Goal: Leave review/rating: Leave review/rating

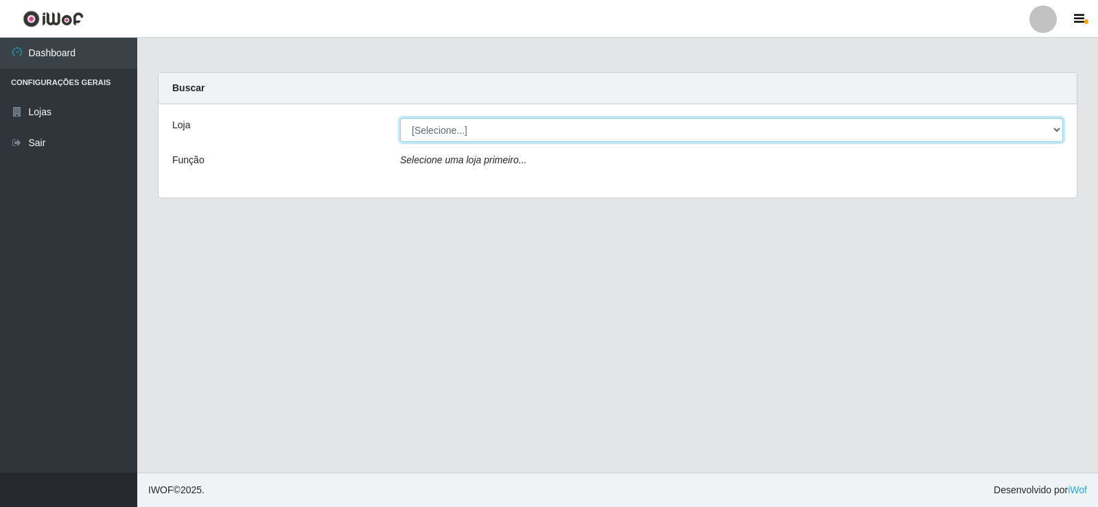
click at [1052, 130] on select "[Selecione...] Supermercado Manaira" at bounding box center [731, 130] width 663 height 24
select select "443"
click at [400, 118] on select "[Selecione...] Supermercado Manaira" at bounding box center [731, 130] width 663 height 24
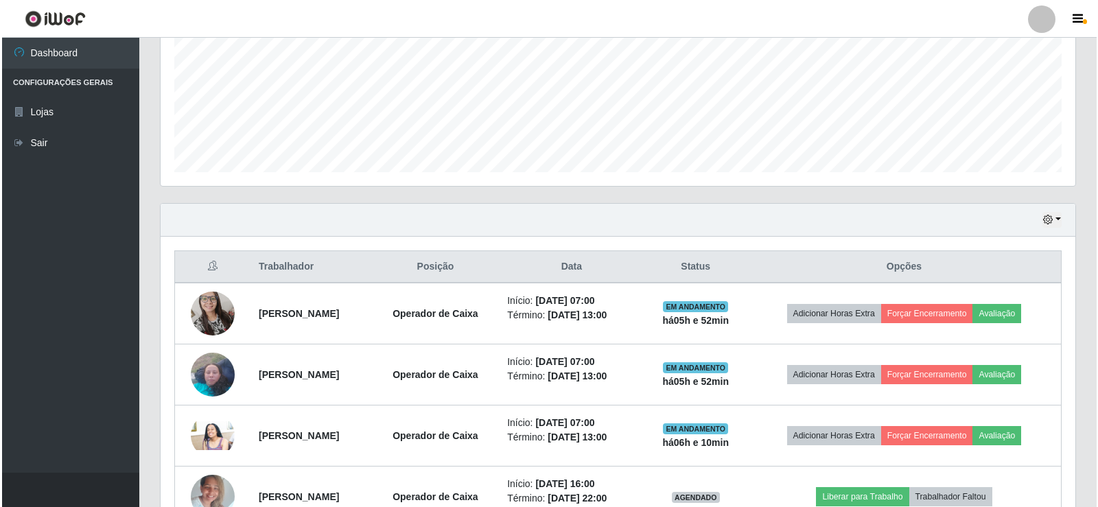
scroll to position [343, 0]
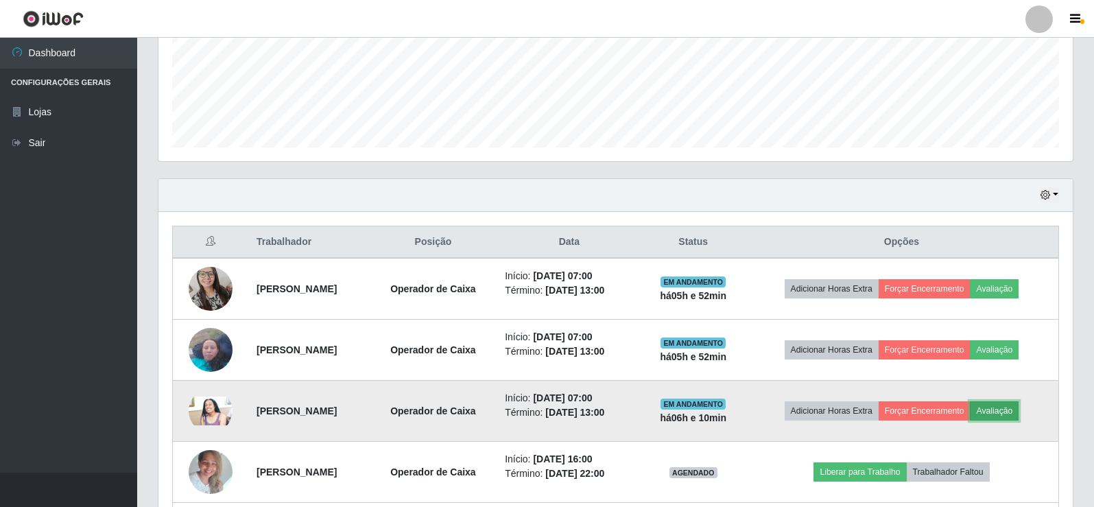
click at [1011, 410] on button "Avaliação" at bounding box center [994, 410] width 49 height 19
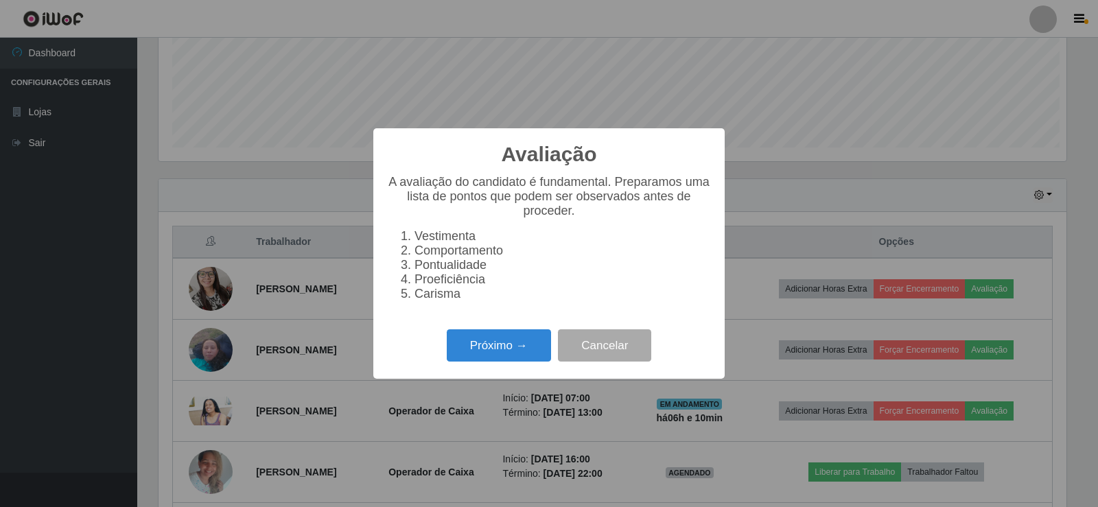
scroll to position [285, 908]
click at [518, 348] on button "Próximo →" at bounding box center [499, 345] width 104 height 32
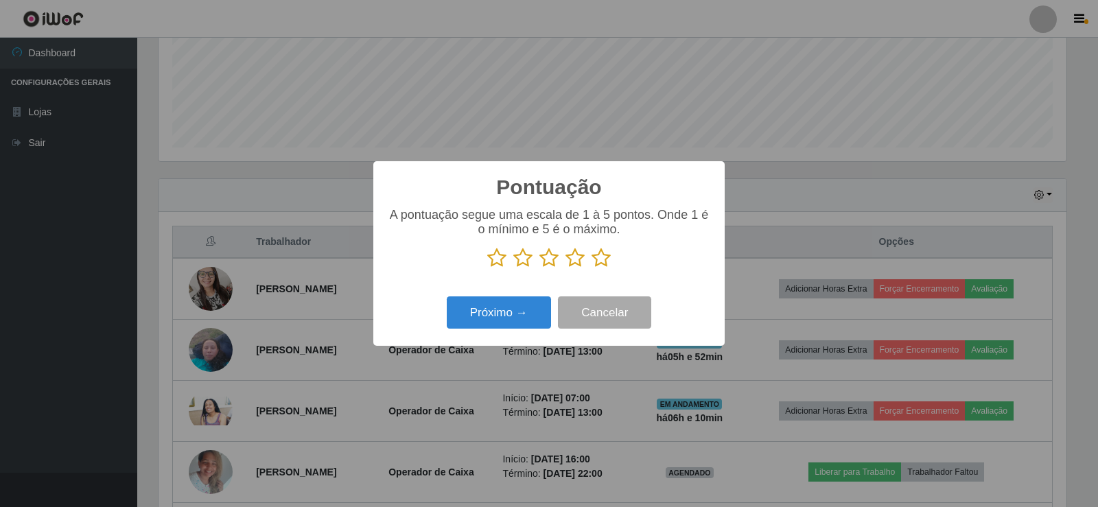
click at [600, 262] on icon at bounding box center [600, 258] width 19 height 21
click at [591, 268] on input "radio" at bounding box center [591, 268] width 0 height 0
click at [523, 316] on button "Próximo →" at bounding box center [499, 312] width 104 height 32
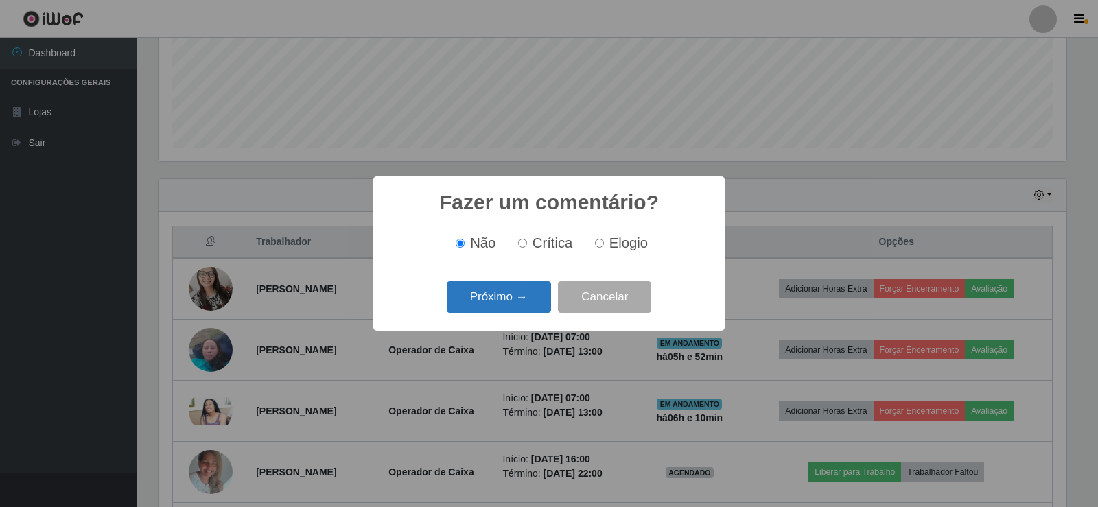
click at [523, 303] on button "Próximo →" at bounding box center [499, 297] width 104 height 32
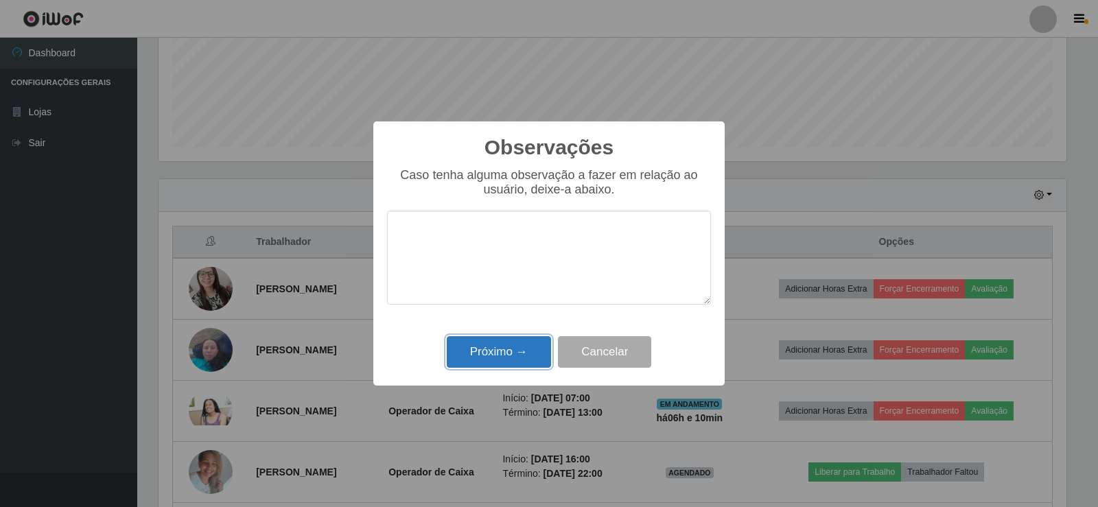
click at [532, 351] on button "Próximo →" at bounding box center [499, 352] width 104 height 32
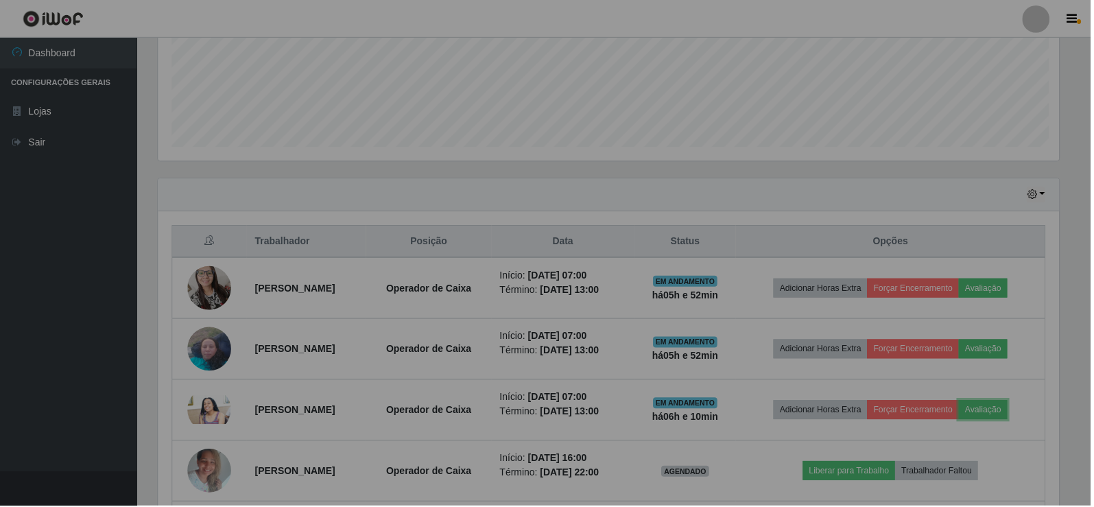
scroll to position [285, 915]
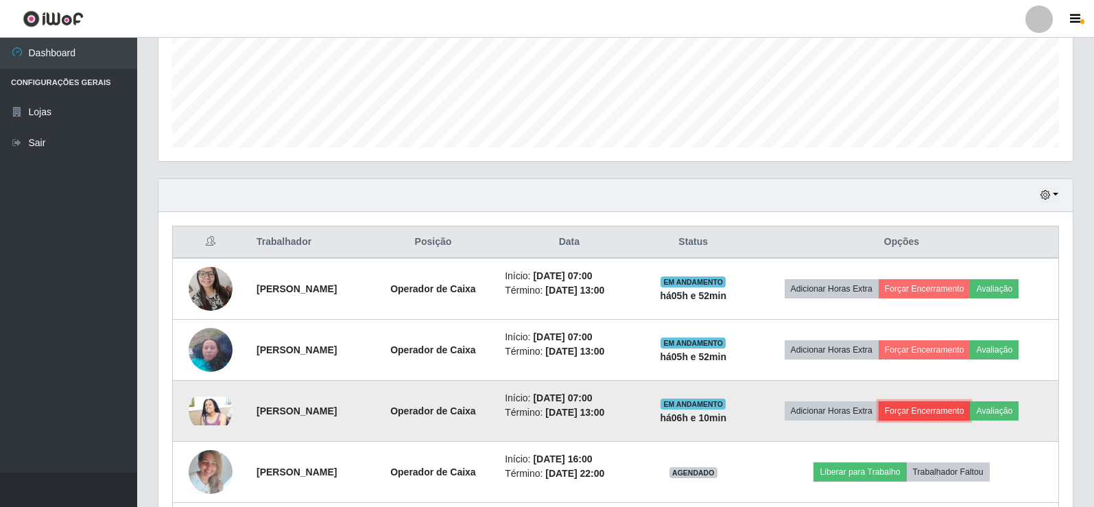
click at [934, 411] on button "Forçar Encerramento" at bounding box center [925, 410] width 92 height 19
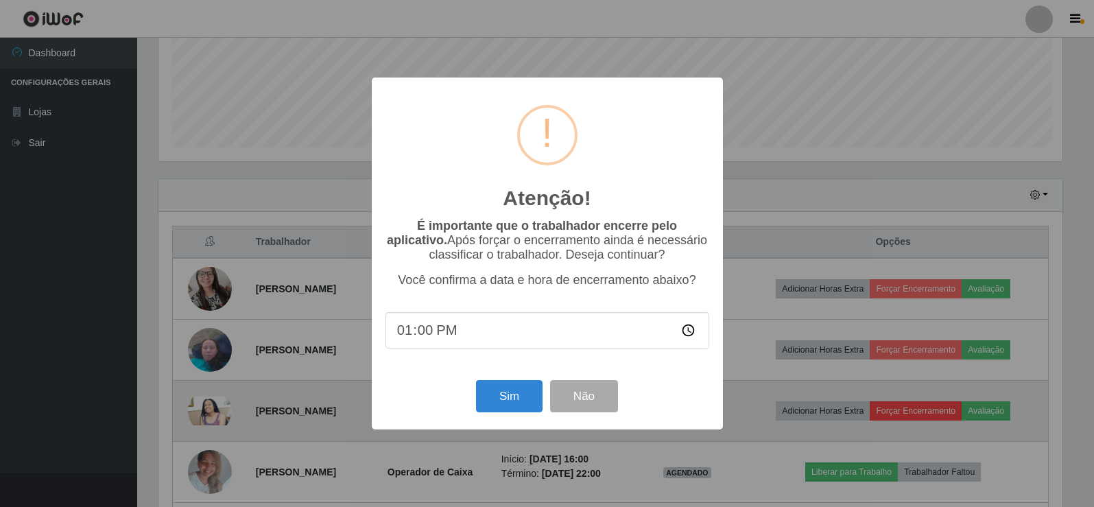
scroll to position [285, 908]
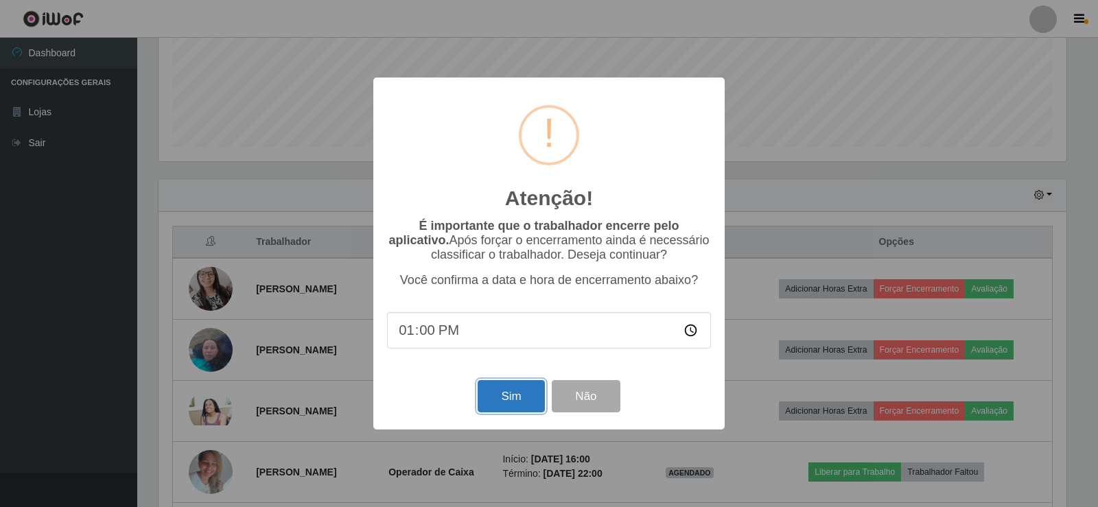
click at [519, 397] on button "Sim" at bounding box center [510, 396] width 67 height 32
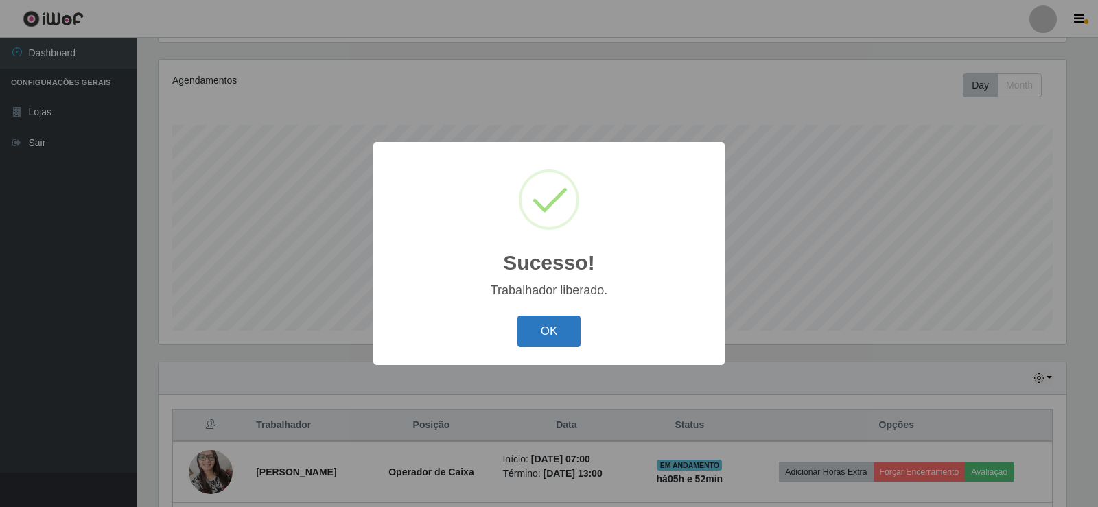
click at [547, 329] on button "OK" at bounding box center [549, 332] width 64 height 32
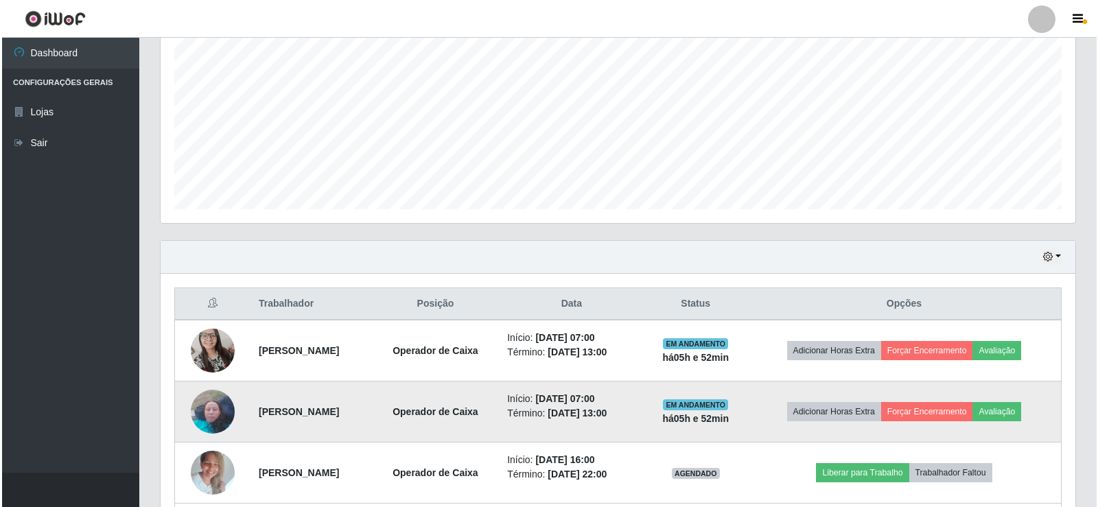
scroll to position [434, 0]
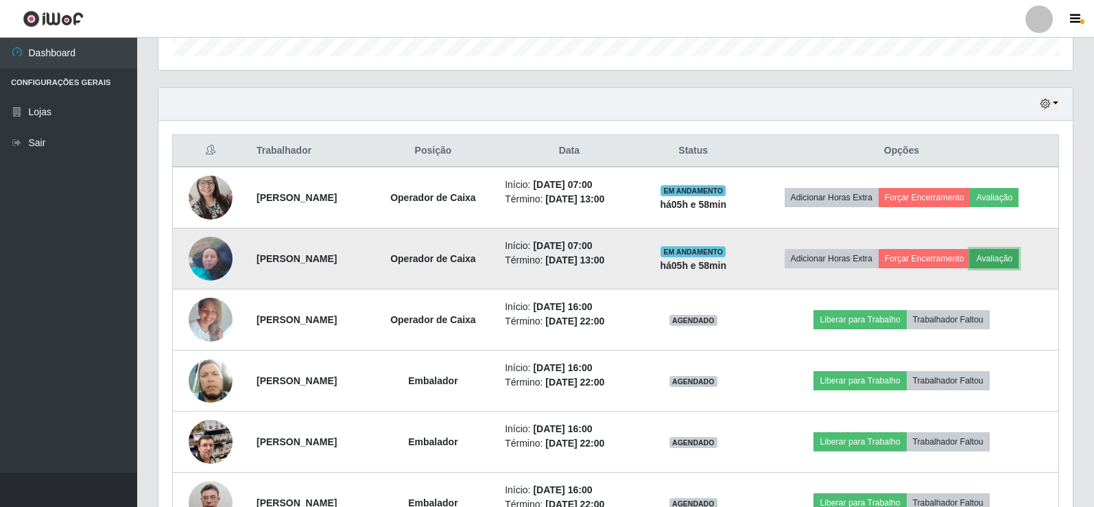
click at [1013, 259] on button "Avaliação" at bounding box center [994, 258] width 49 height 19
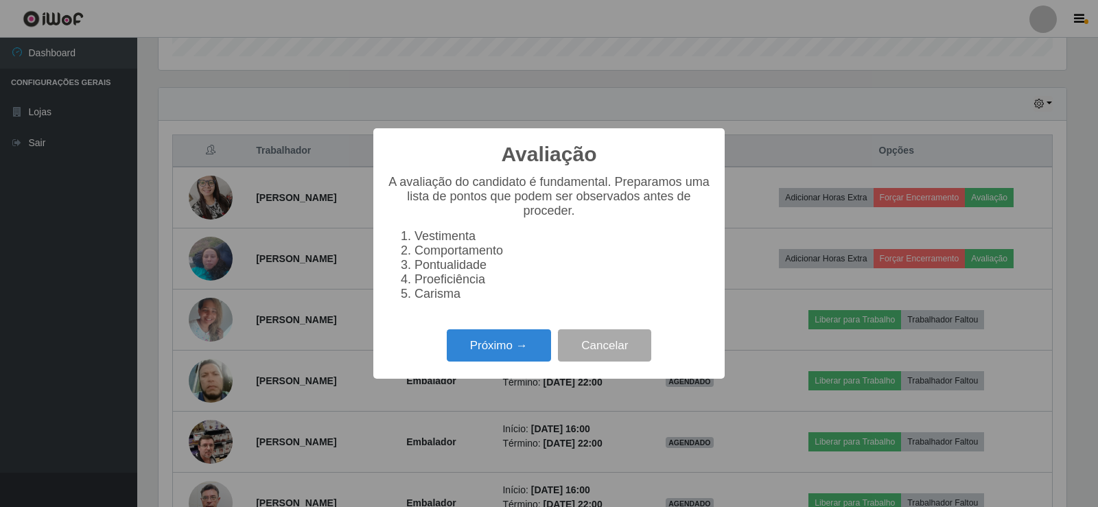
scroll to position [285, 908]
click at [495, 362] on button "Próximo →" at bounding box center [499, 345] width 104 height 32
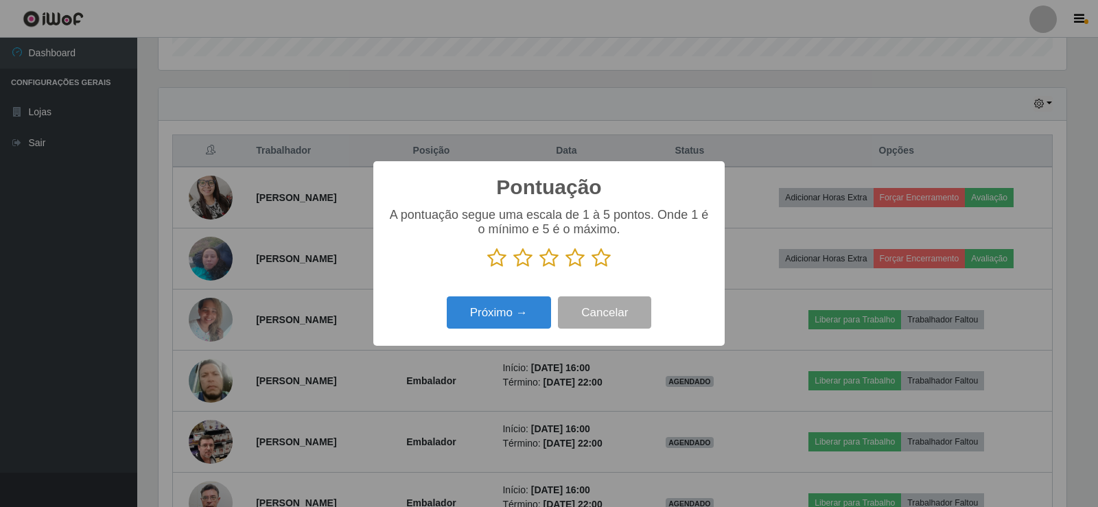
click at [601, 263] on icon at bounding box center [600, 258] width 19 height 21
click at [591, 268] on input "radio" at bounding box center [591, 268] width 0 height 0
click at [512, 315] on button "Próximo →" at bounding box center [499, 312] width 104 height 32
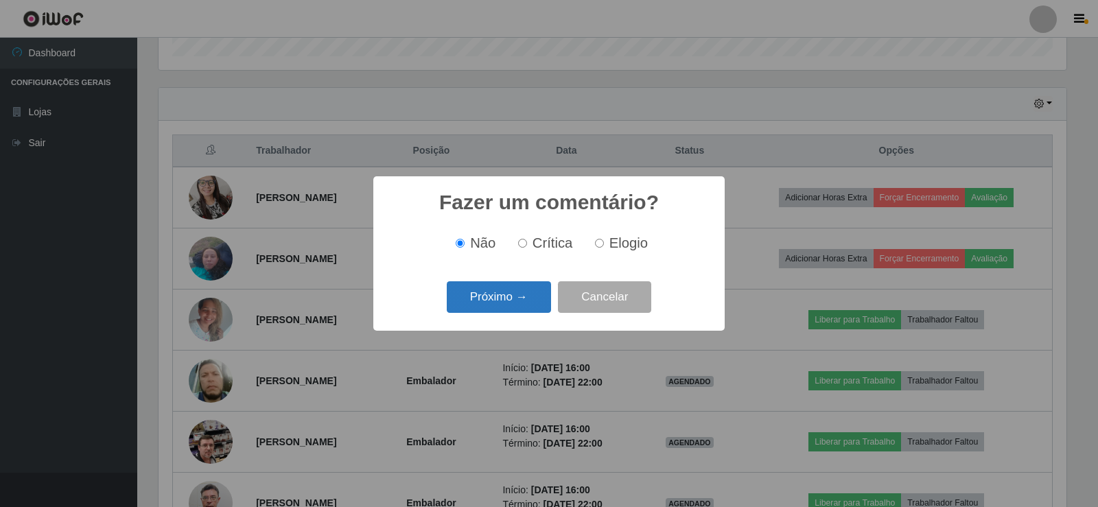
click at [516, 305] on button "Próximo →" at bounding box center [499, 297] width 104 height 32
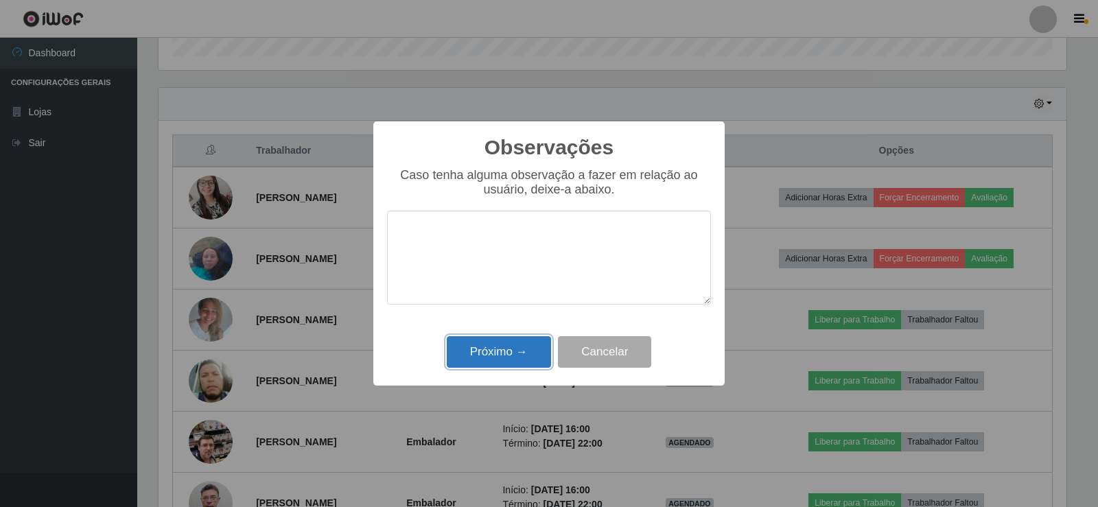
click at [516, 344] on button "Próximo →" at bounding box center [499, 352] width 104 height 32
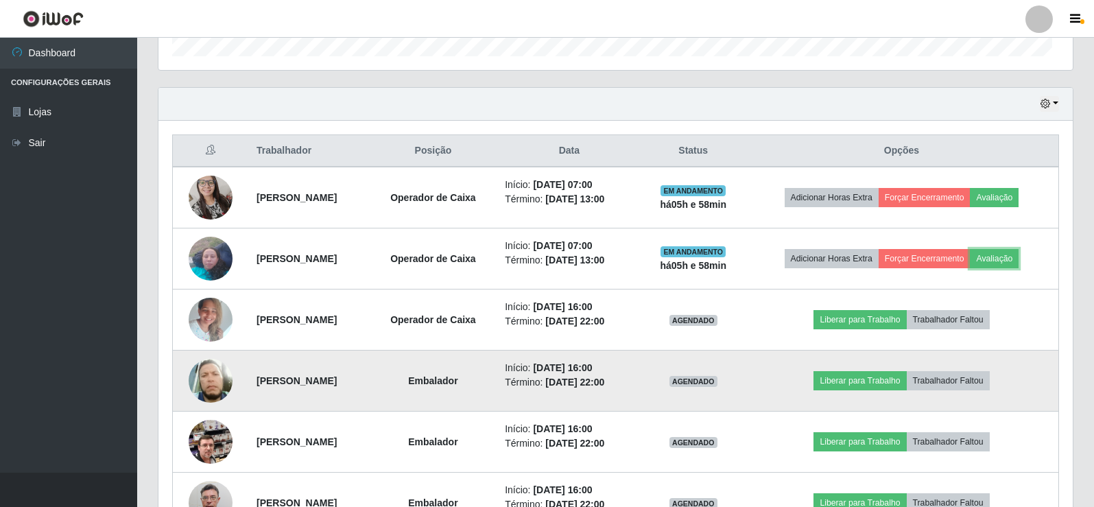
scroll to position [285, 915]
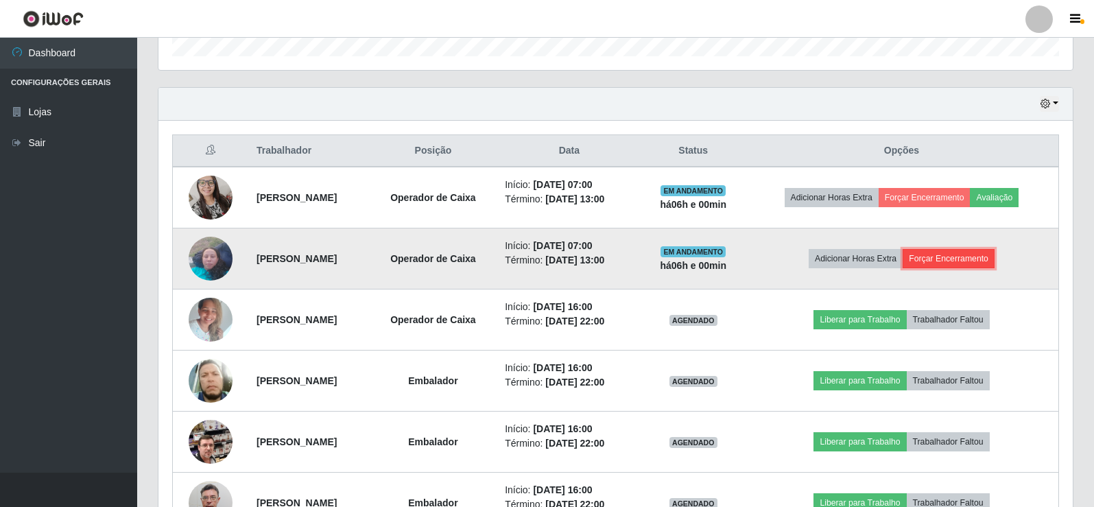
click at [978, 261] on button "Forçar Encerramento" at bounding box center [949, 258] width 92 height 19
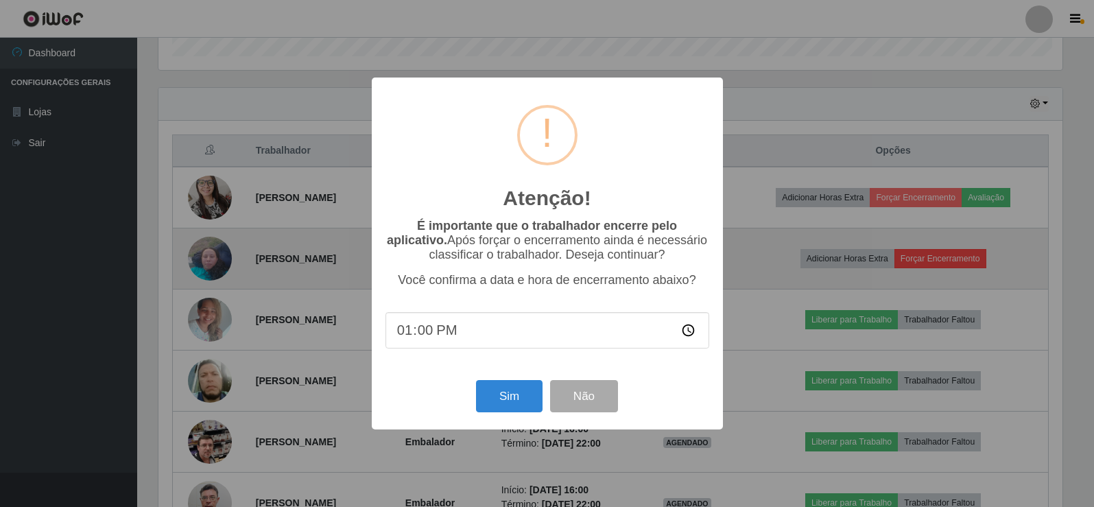
scroll to position [285, 908]
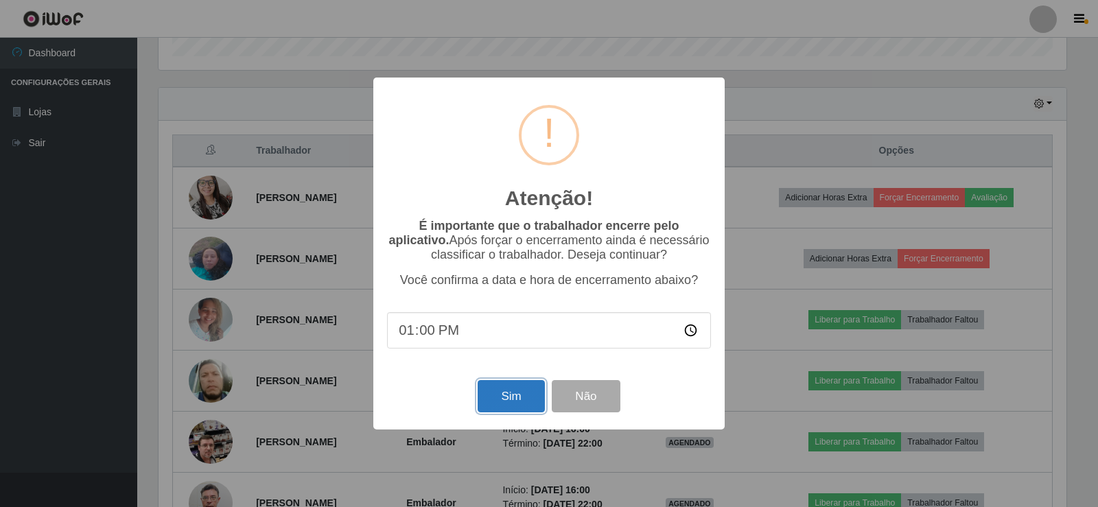
click at [529, 398] on button "Sim" at bounding box center [510, 396] width 67 height 32
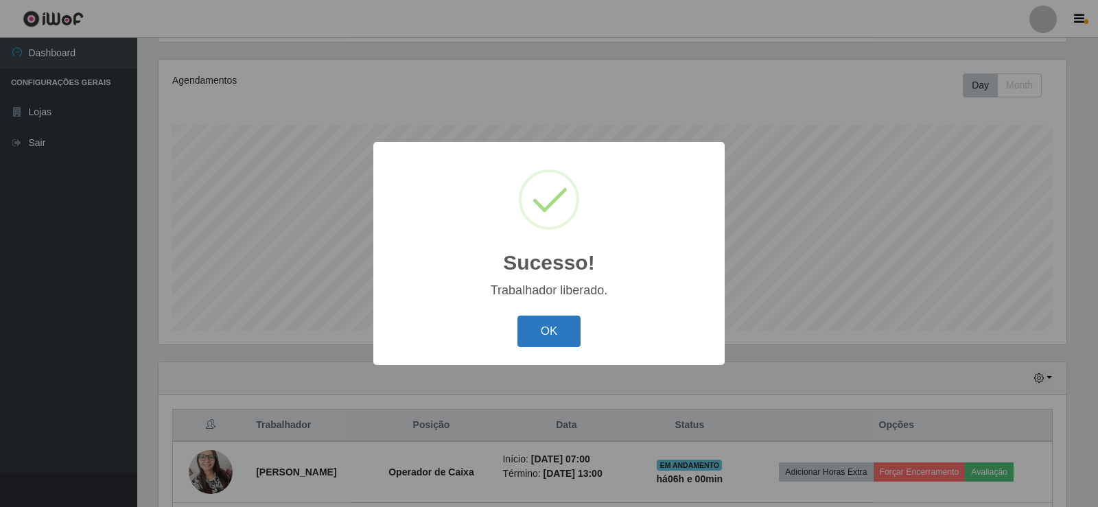
click at [566, 330] on button "OK" at bounding box center [549, 332] width 64 height 32
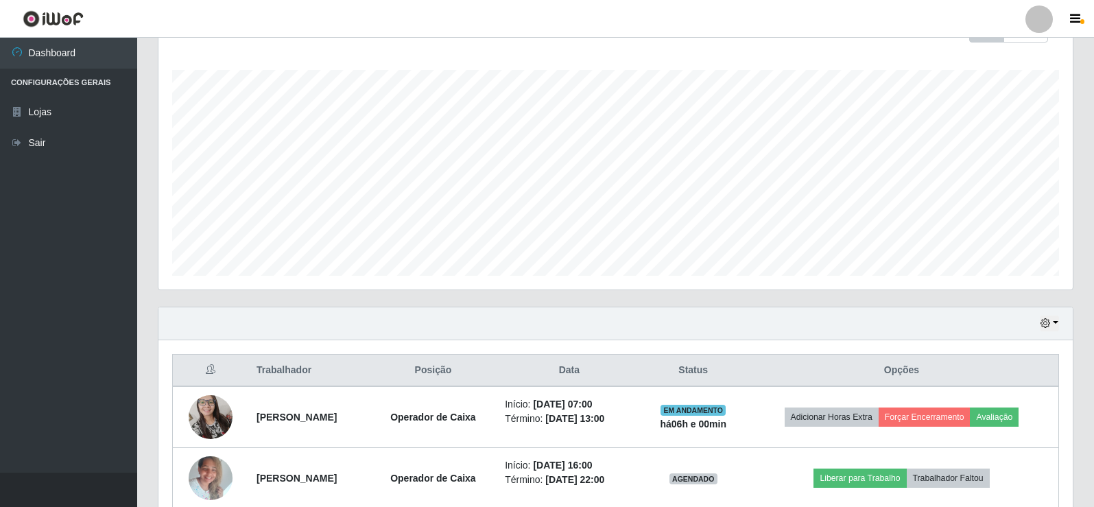
scroll to position [228, 0]
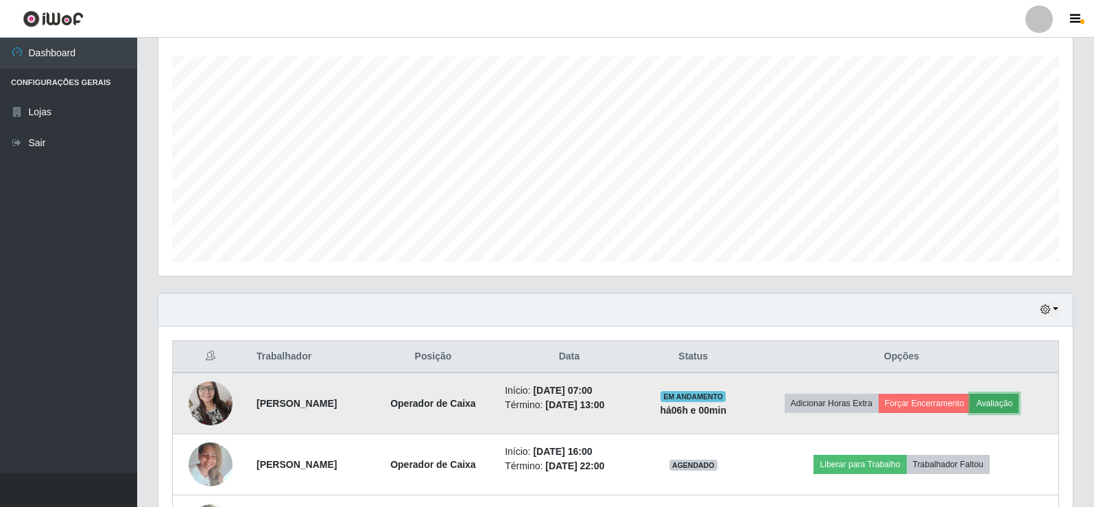
click at [1012, 411] on button "Avaliação" at bounding box center [994, 403] width 49 height 19
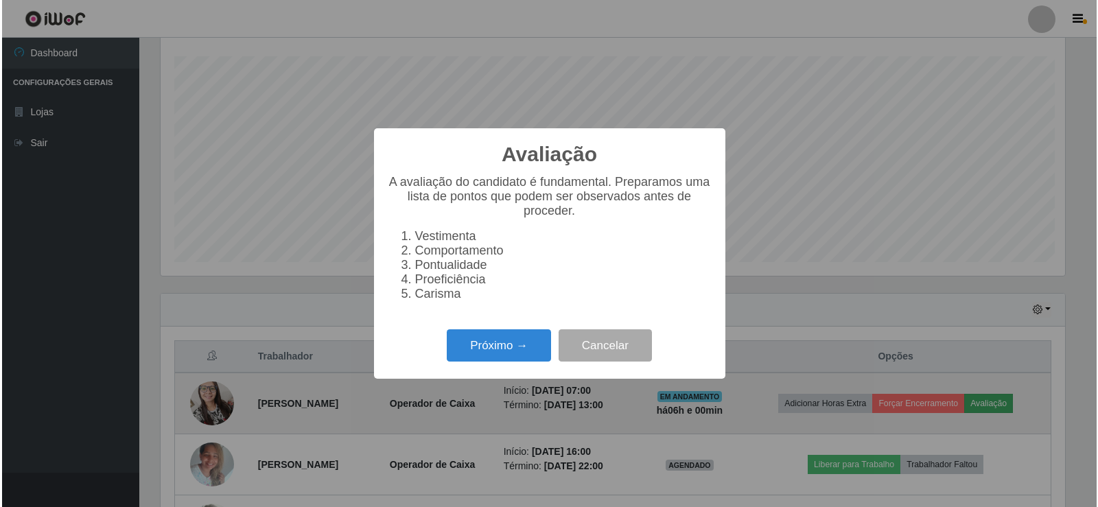
scroll to position [285, 908]
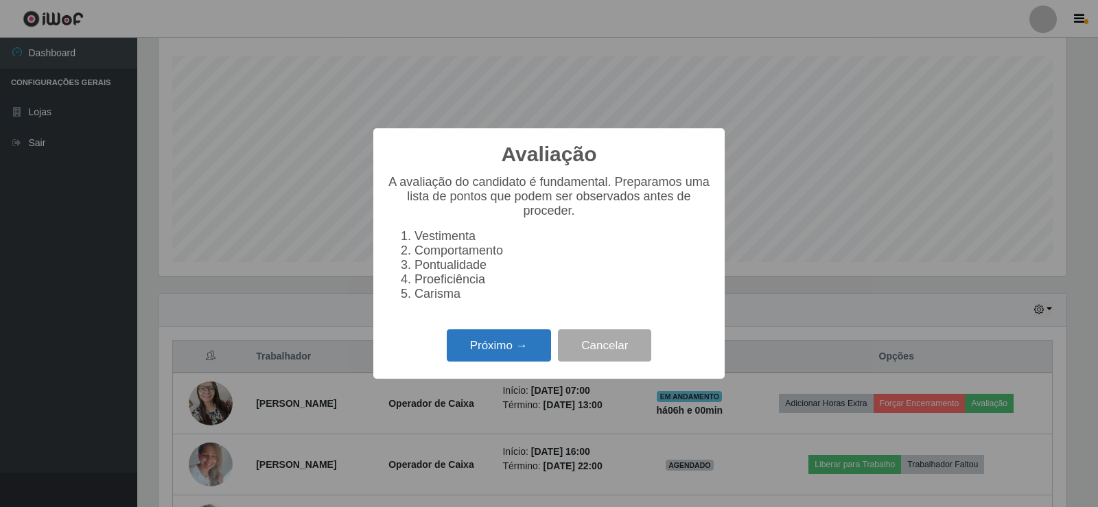
click at [504, 361] on button "Próximo →" at bounding box center [499, 345] width 104 height 32
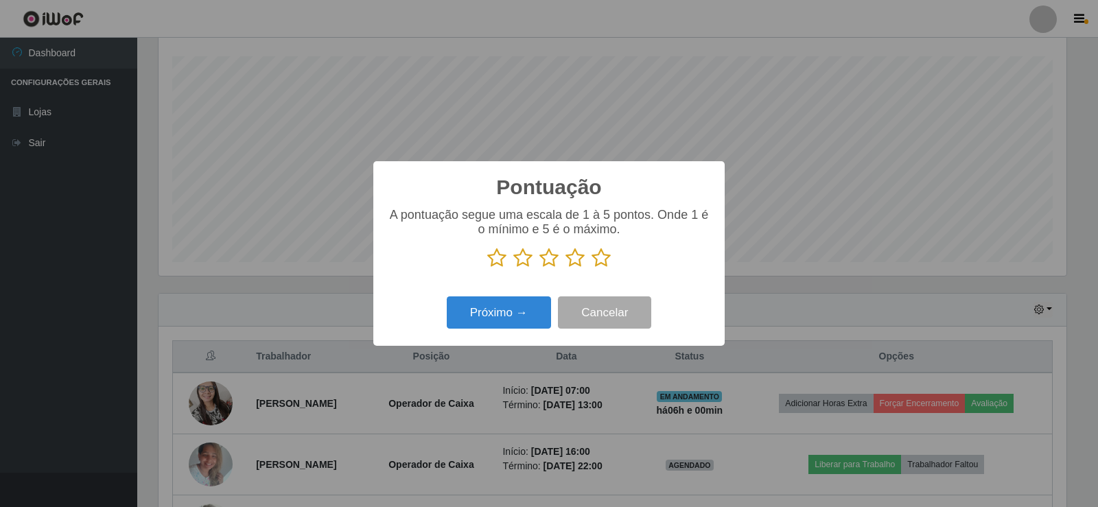
click at [595, 263] on icon at bounding box center [600, 258] width 19 height 21
click at [591, 268] on input "radio" at bounding box center [591, 268] width 0 height 0
click at [518, 316] on button "Próximo →" at bounding box center [499, 312] width 104 height 32
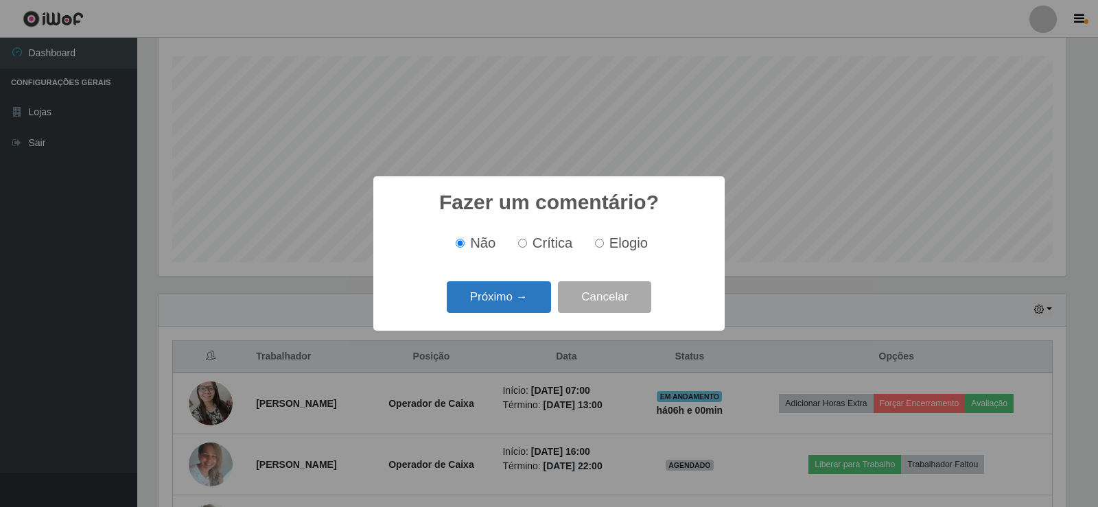
click at [514, 310] on button "Próximo →" at bounding box center [499, 297] width 104 height 32
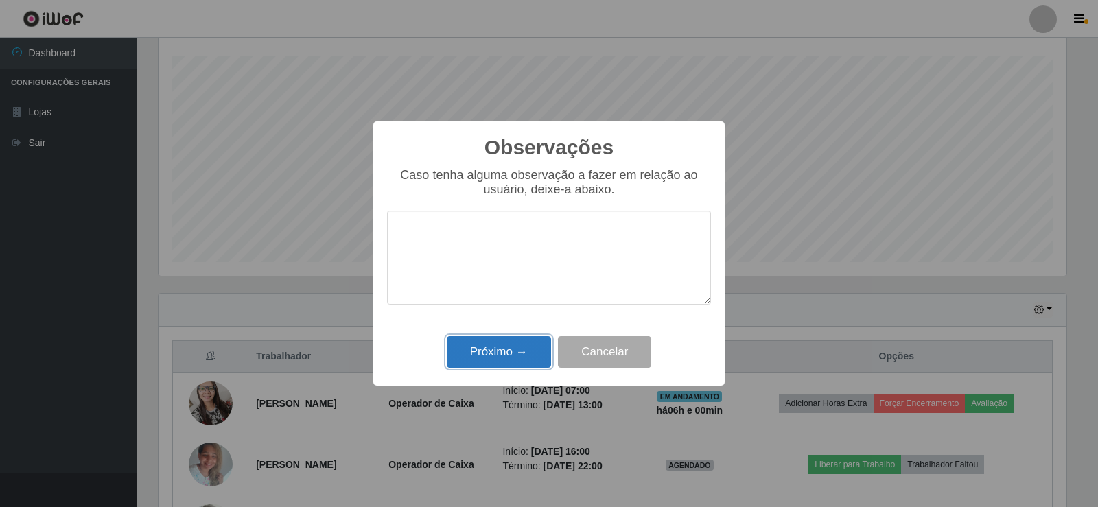
click at [513, 350] on button "Próximo →" at bounding box center [499, 352] width 104 height 32
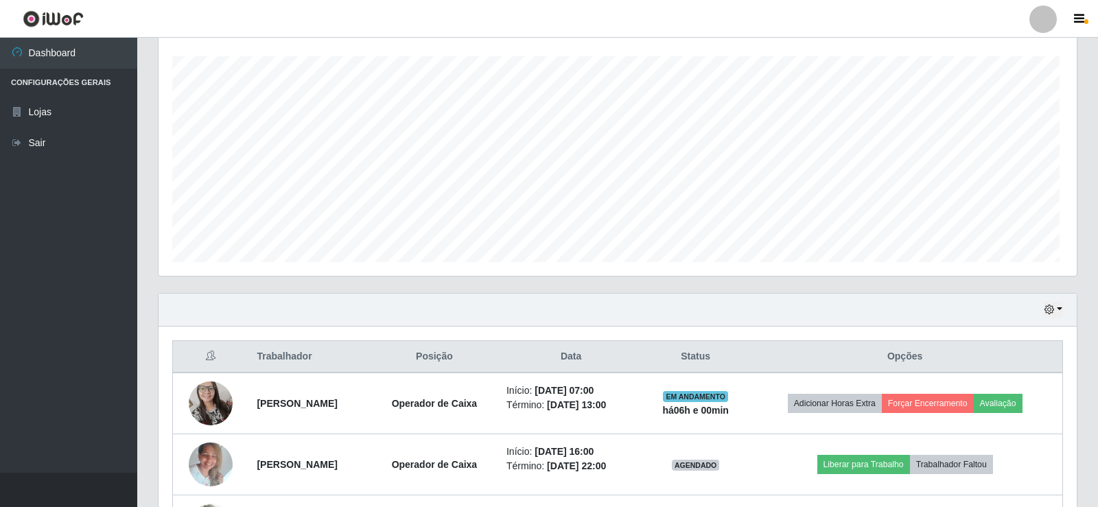
scroll to position [285, 915]
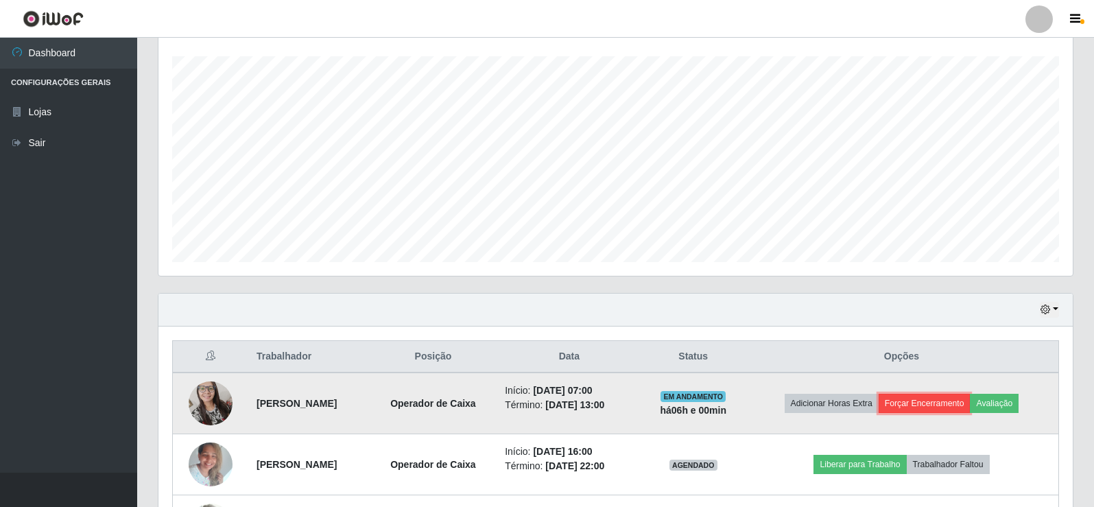
click at [957, 405] on button "Forçar Encerramento" at bounding box center [925, 403] width 92 height 19
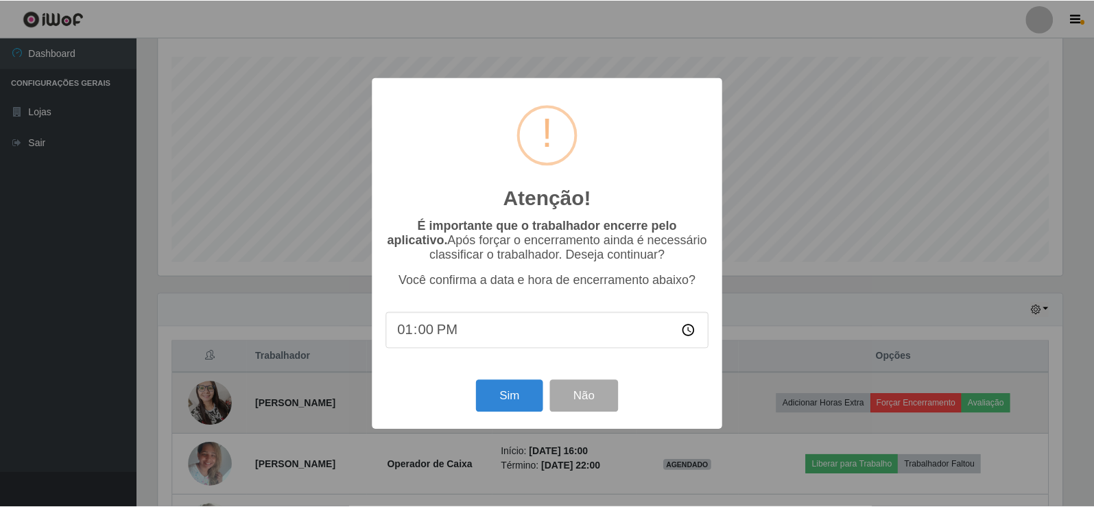
scroll to position [285, 908]
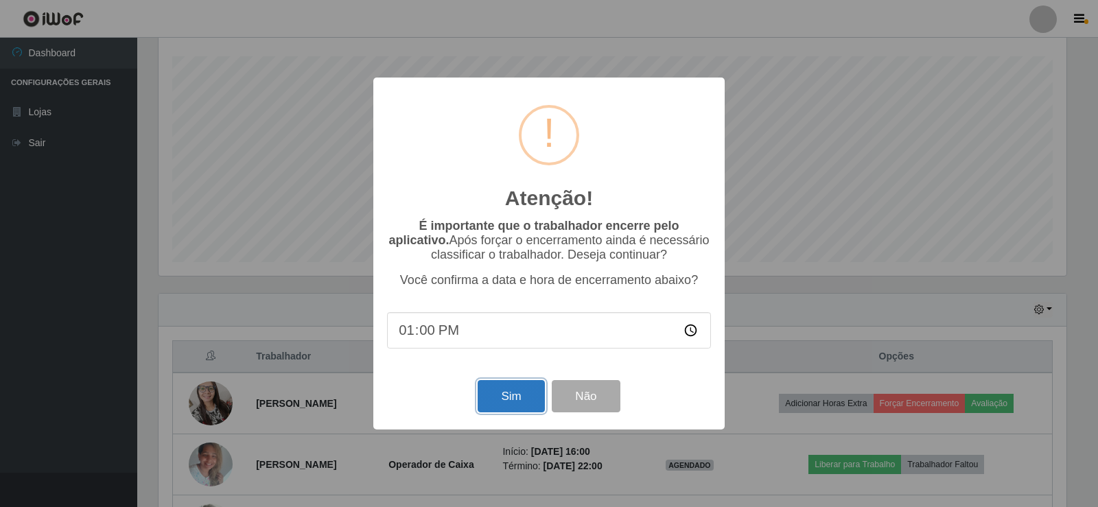
click at [517, 396] on button "Sim" at bounding box center [510, 396] width 67 height 32
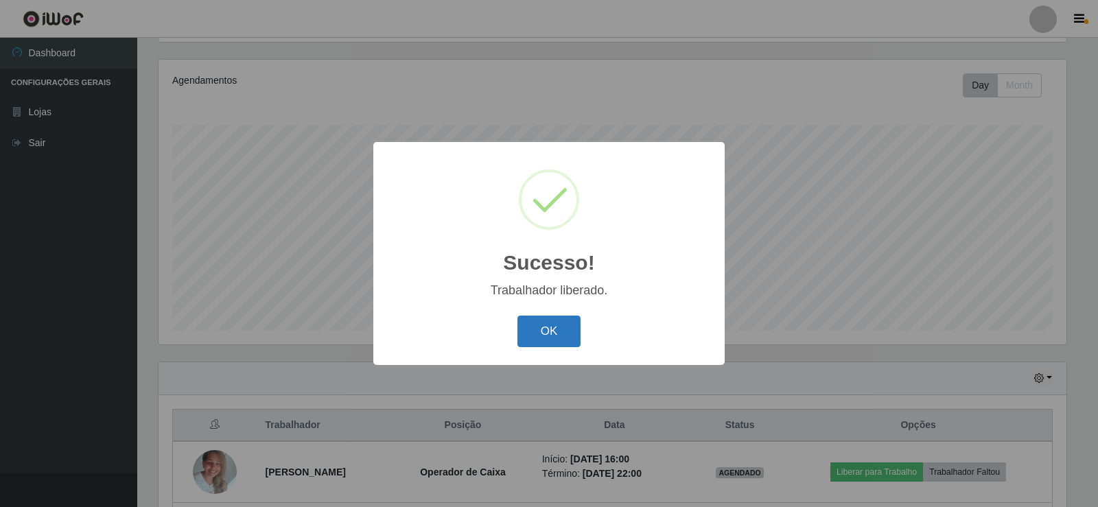
click at [556, 336] on button "OK" at bounding box center [549, 332] width 64 height 32
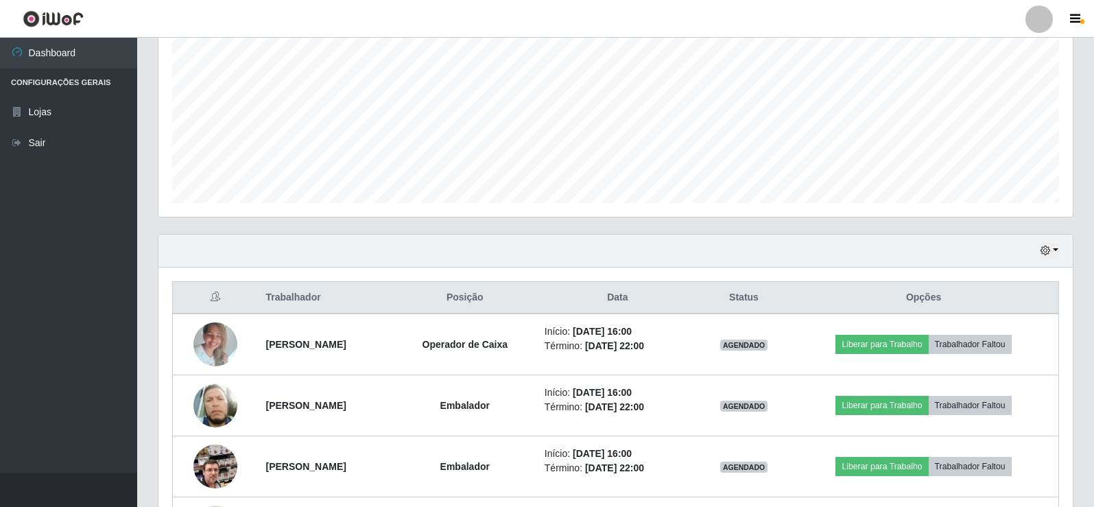
scroll to position [297, 0]
